Goal: Find specific fact: Find specific fact

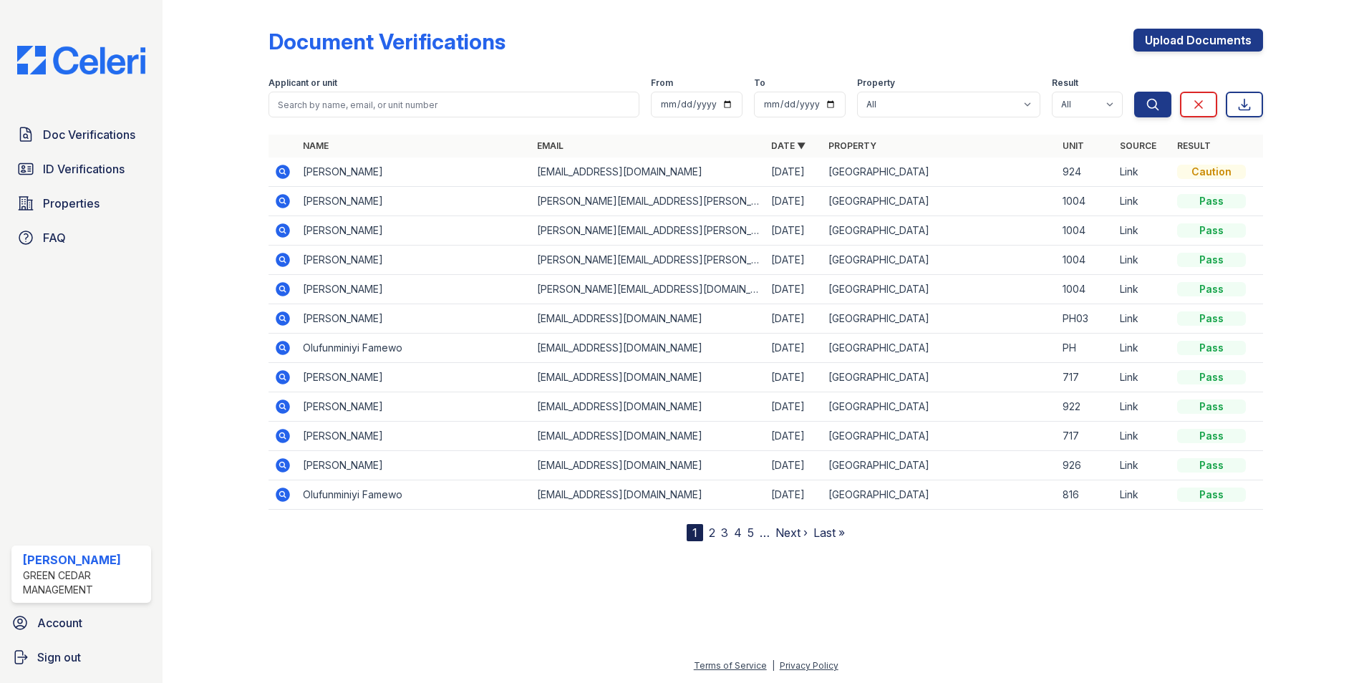
click at [287, 291] on icon at bounding box center [283, 289] width 14 height 14
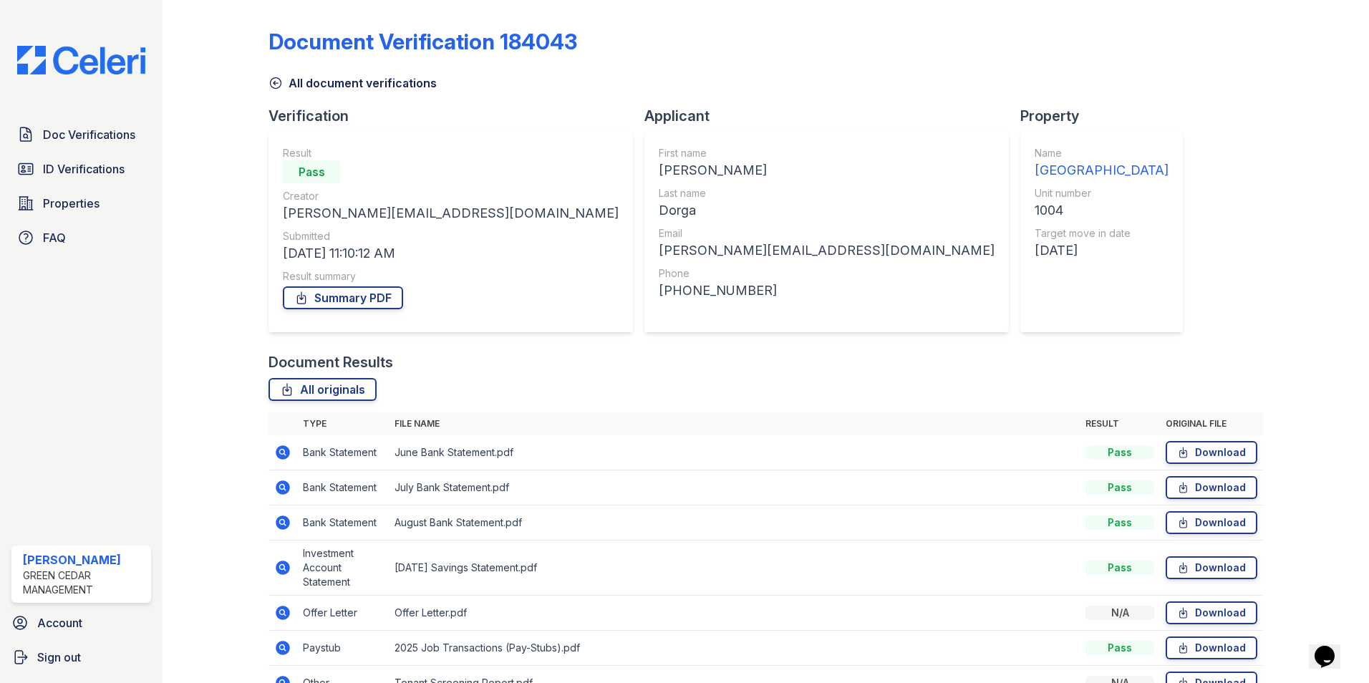
drag, startPoint x: 1334, startPoint y: 4, endPoint x: 967, endPoint y: 80, distance: 374.4
click at [967, 80] on div "All document verifications" at bounding box center [766, 79] width 995 height 26
click at [316, 390] on link "All originals" at bounding box center [323, 389] width 108 height 23
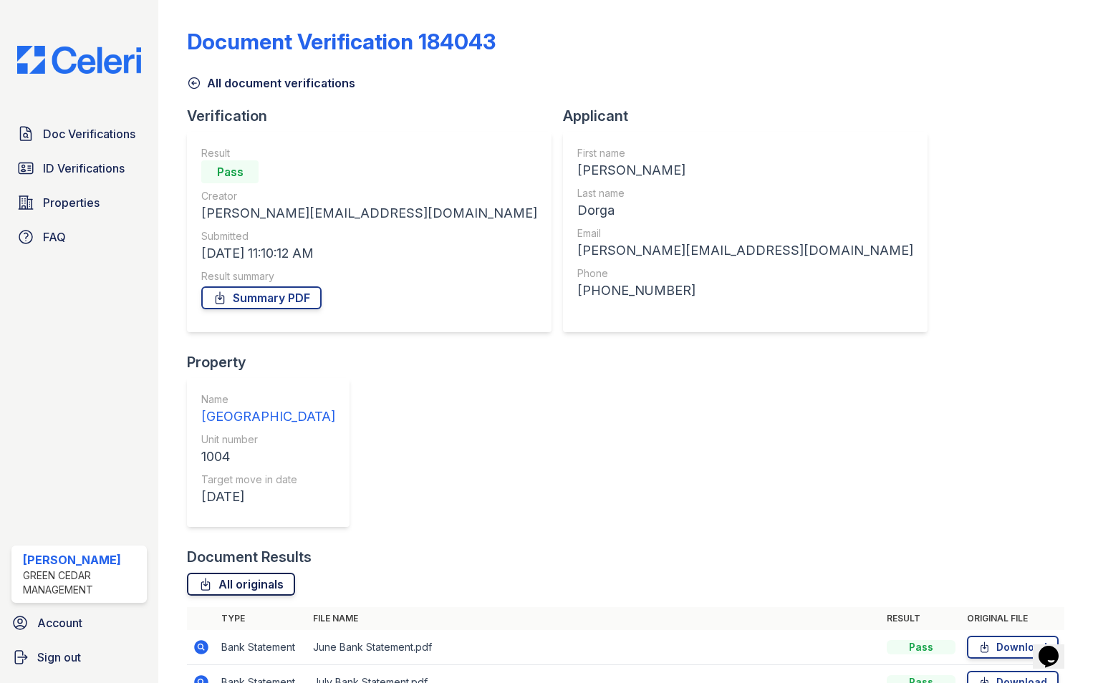
click at [218, 573] on link "All originals" at bounding box center [241, 584] width 108 height 23
click at [87, 144] on link "Doc Verifications" at bounding box center [78, 134] width 135 height 29
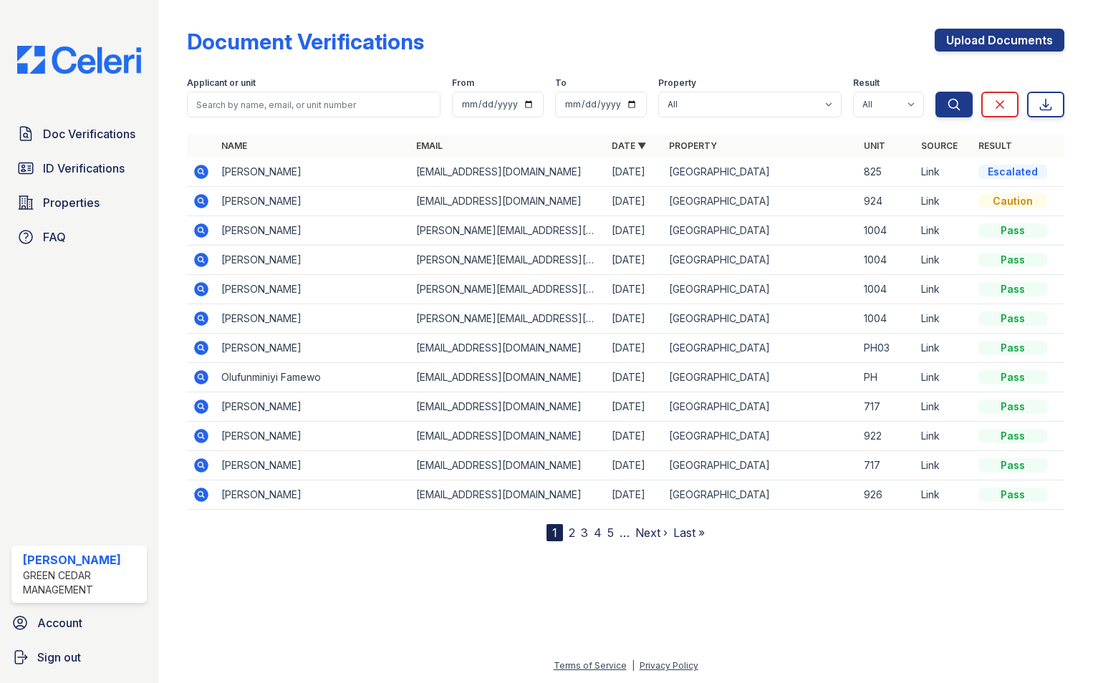
click at [199, 325] on icon at bounding box center [201, 318] width 14 height 14
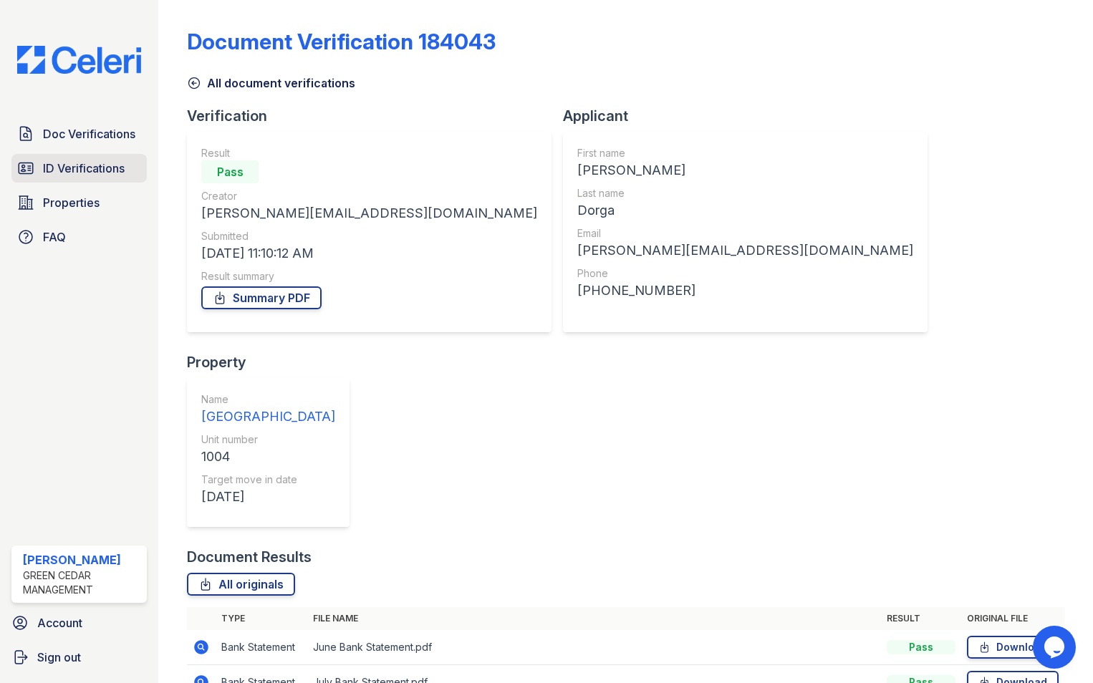
click at [86, 173] on span "ID Verifications" at bounding box center [84, 168] width 82 height 17
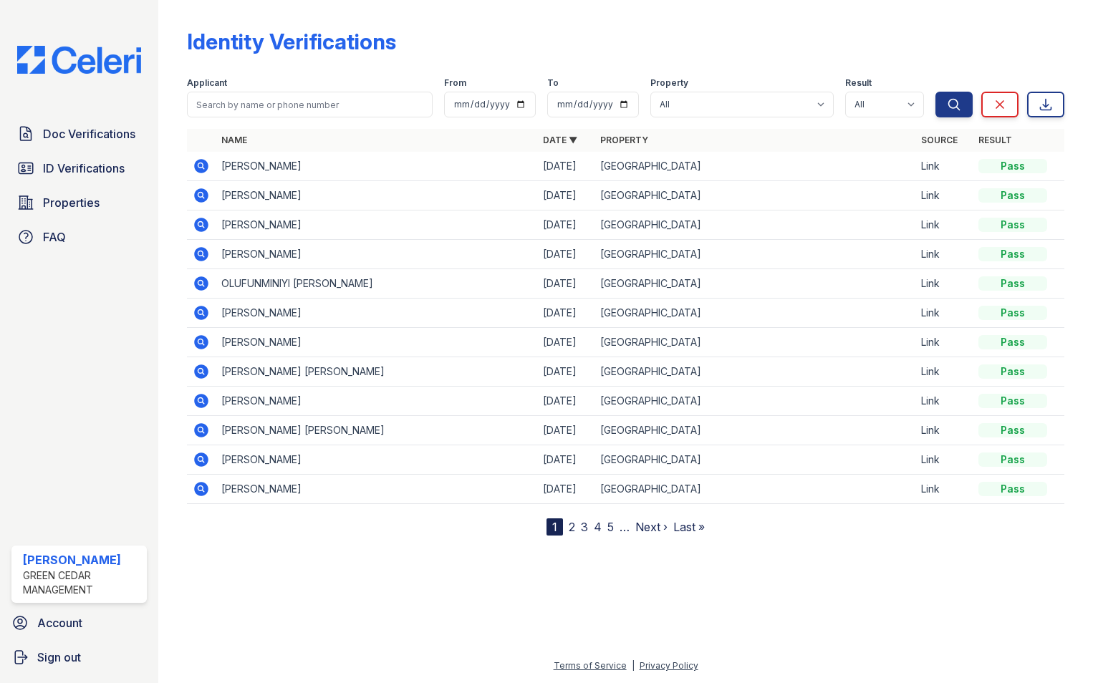
click at [202, 172] on icon at bounding box center [201, 166] width 14 height 14
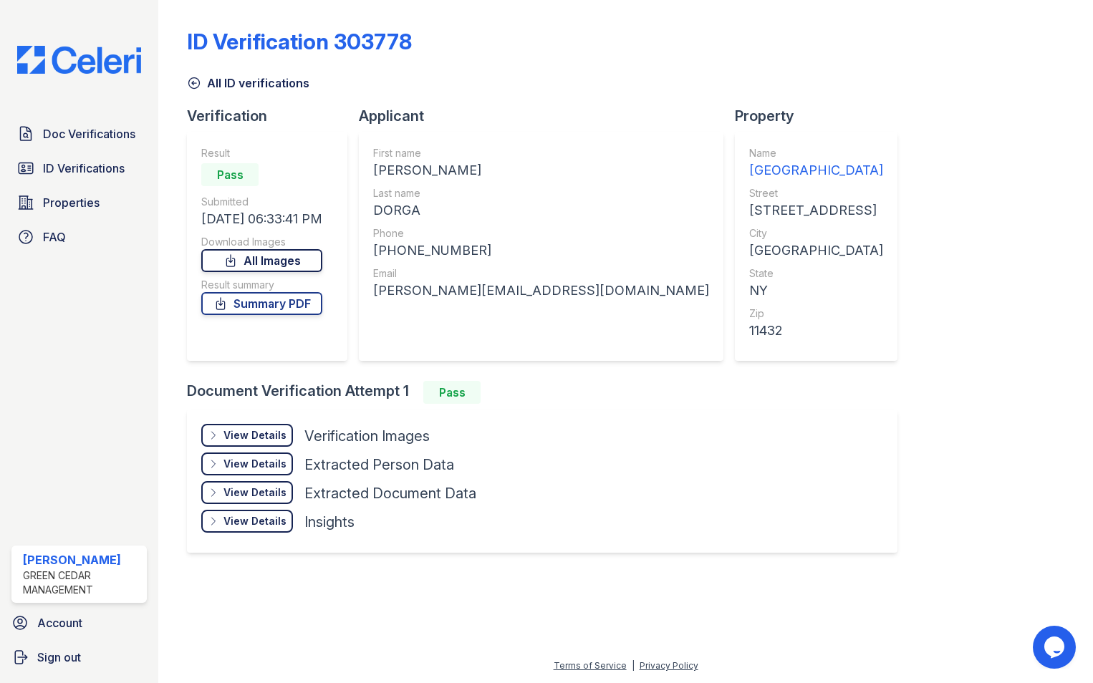
click at [253, 260] on link "All Images" at bounding box center [261, 260] width 121 height 23
click at [245, 310] on link "Summary PDF" at bounding box center [261, 303] width 121 height 23
click at [105, 174] on span "ID Verifications" at bounding box center [84, 168] width 82 height 17
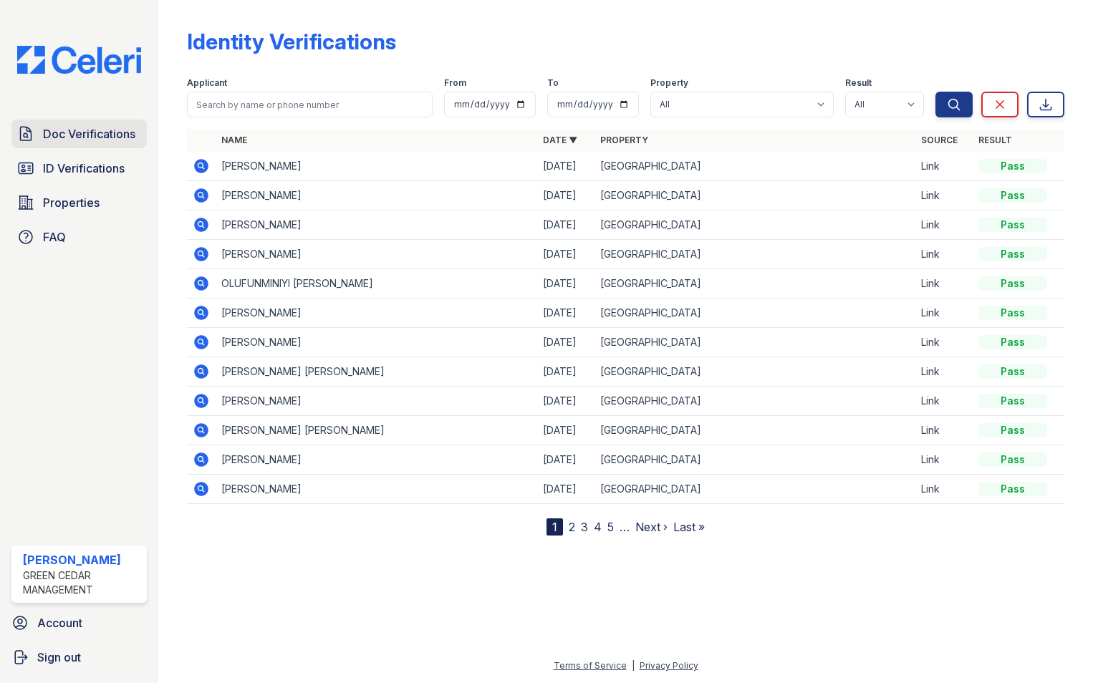
click at [97, 130] on span "Doc Verifications" at bounding box center [89, 133] width 92 height 17
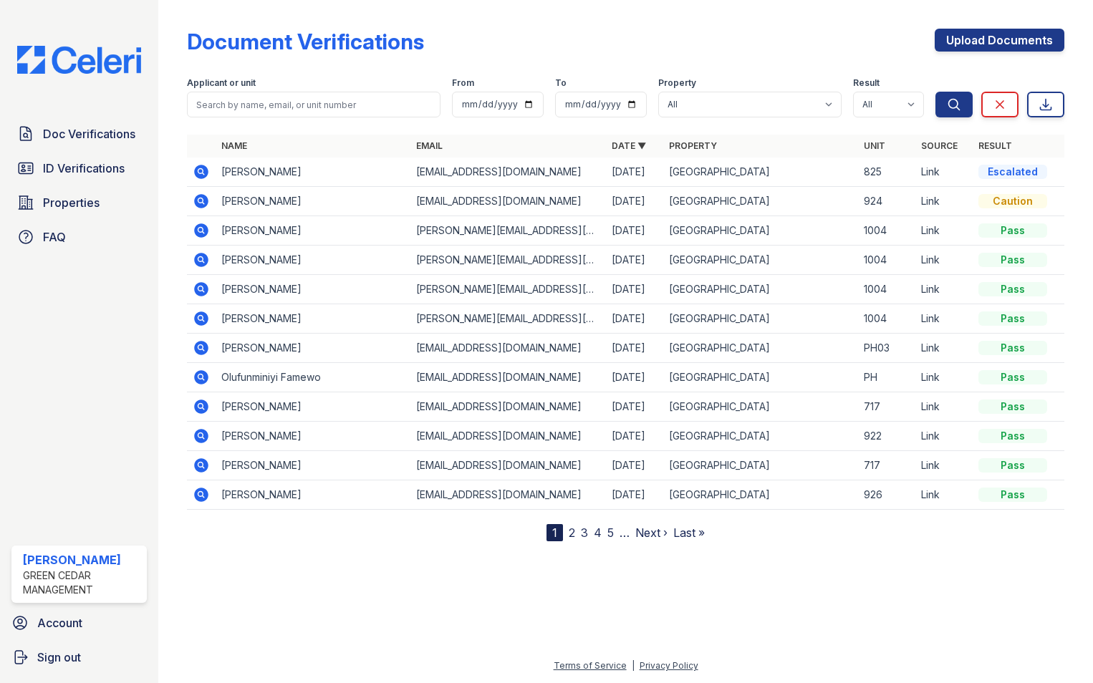
click at [202, 315] on icon at bounding box center [201, 318] width 14 height 14
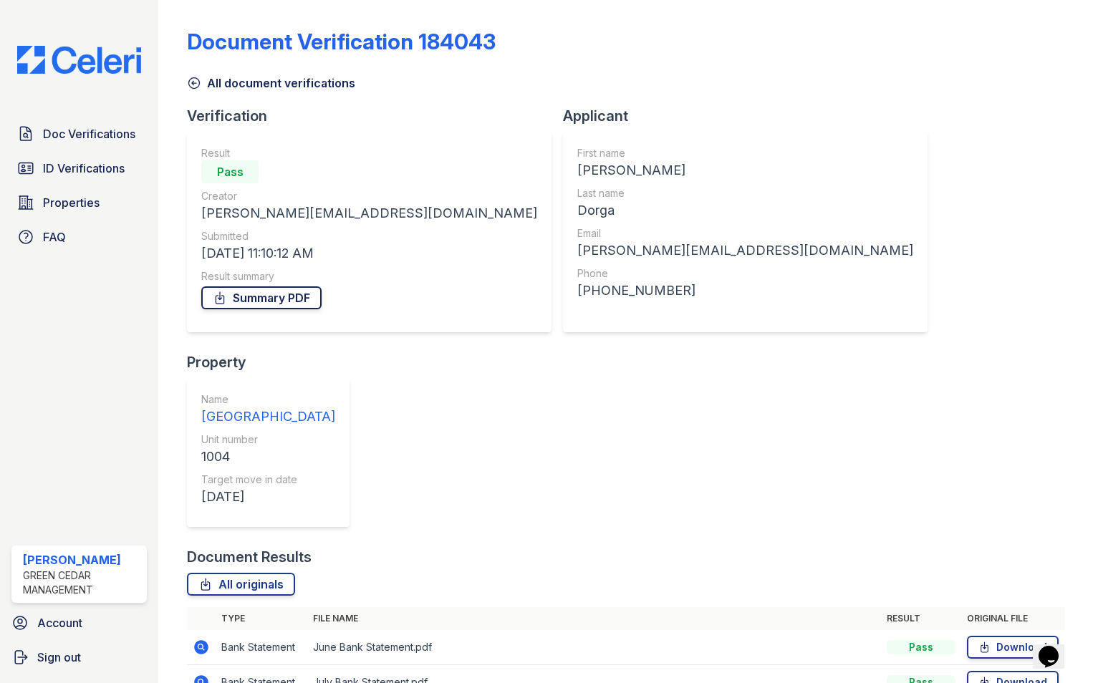
click at [258, 299] on link "Summary PDF" at bounding box center [261, 297] width 120 height 23
drag, startPoint x: 390, startPoint y: 170, endPoint x: 448, endPoint y: 216, distance: 73.4
click at [577, 216] on div "First name Daniel Last name Dorga Email daniel.dorga@gmail.com Phone +134784864…" at bounding box center [745, 232] width 336 height 172
copy div "Daniel Last name Dorga"
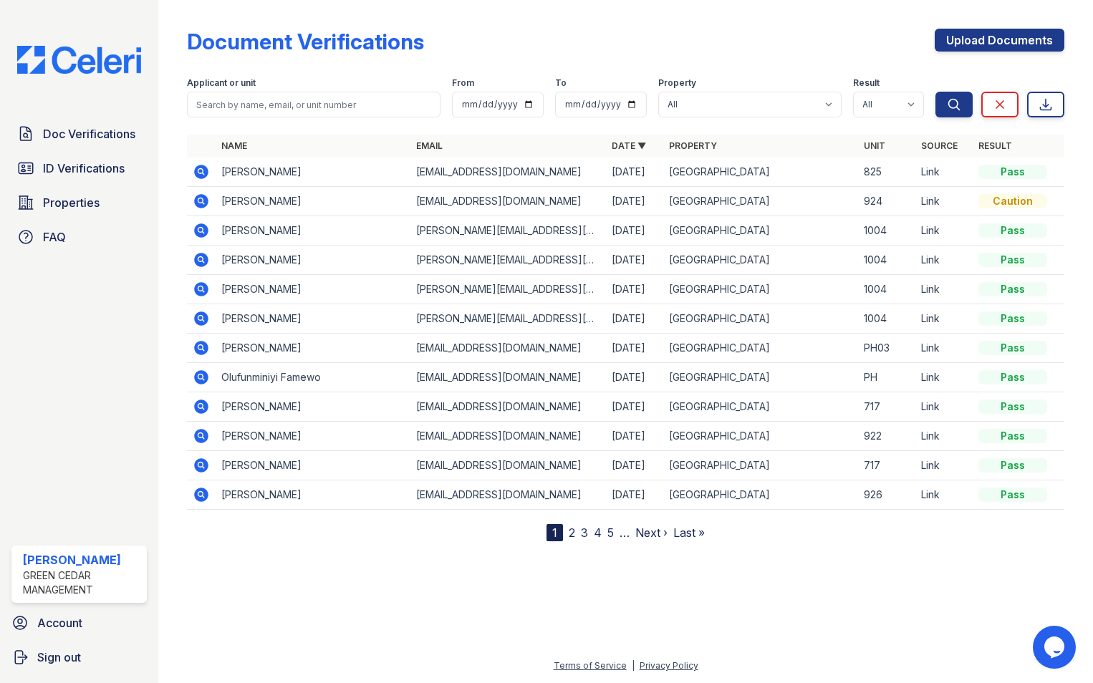
click at [195, 203] on icon at bounding box center [201, 201] width 14 height 14
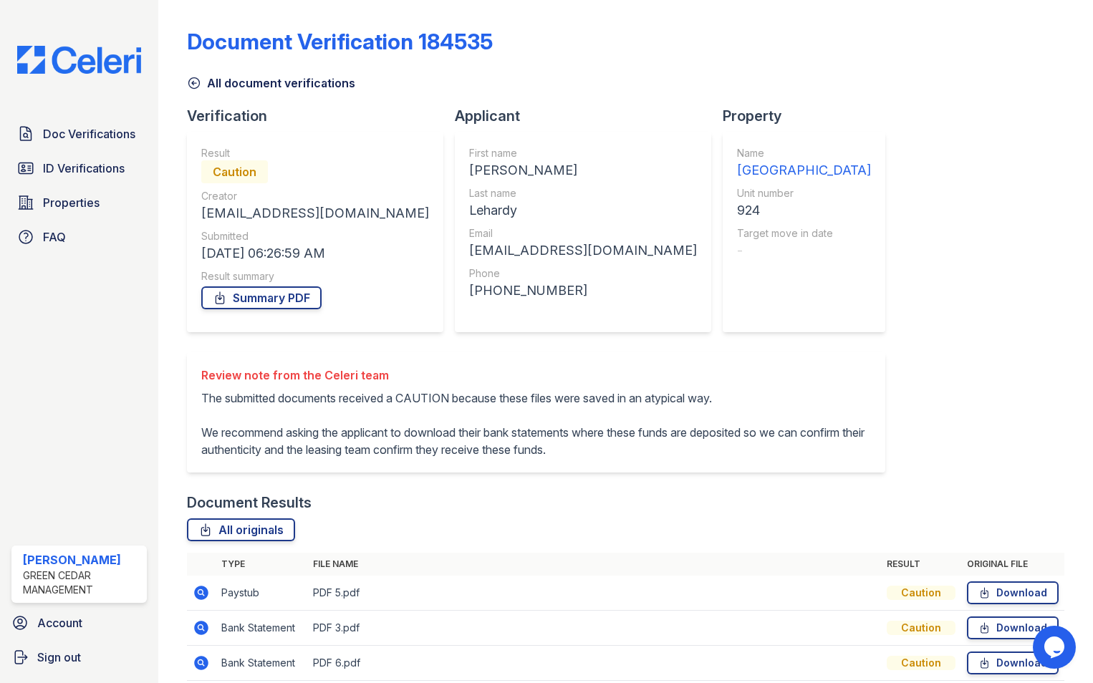
drag, startPoint x: 406, startPoint y: 211, endPoint x: 456, endPoint y: 216, distance: 50.3
click at [469, 216] on div "Lehardy" at bounding box center [583, 210] width 228 height 20
copy div "Lehardy"
click at [84, 169] on span "ID Verifications" at bounding box center [84, 168] width 82 height 17
